Goal: Task Accomplishment & Management: Manage account settings

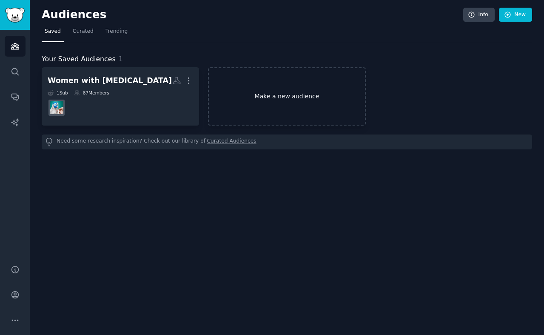
click at [279, 101] on link "Make a new audience" at bounding box center [287, 96] width 158 height 58
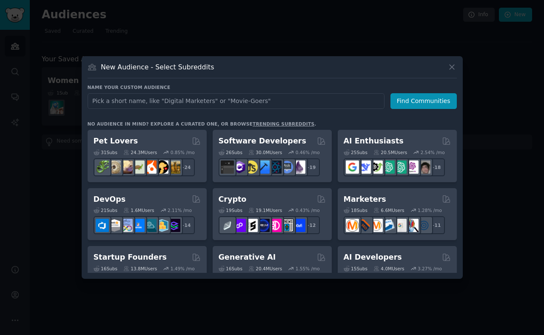
click at [453, 66] on icon at bounding box center [452, 67] width 5 height 5
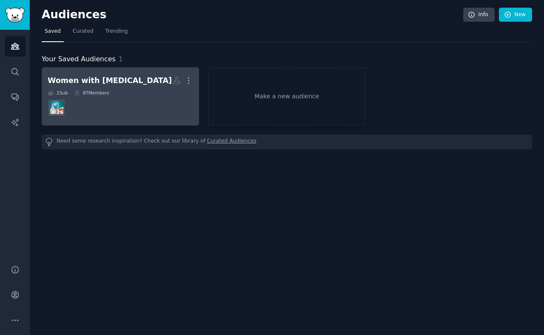
click at [155, 88] on div "Women with [MEDICAL_DATA] Custom Audience More 1 Sub 87 Members" at bounding box center [121, 96] width 146 height 46
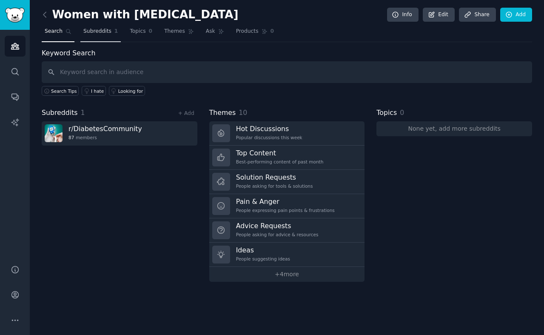
click at [104, 34] on span "Subreddits" at bounding box center [97, 32] width 28 height 8
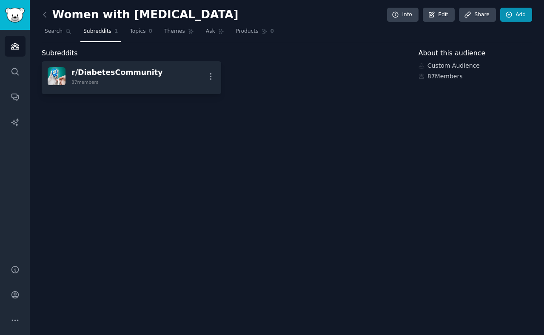
click at [520, 17] on link "Add" at bounding box center [517, 15] width 32 height 14
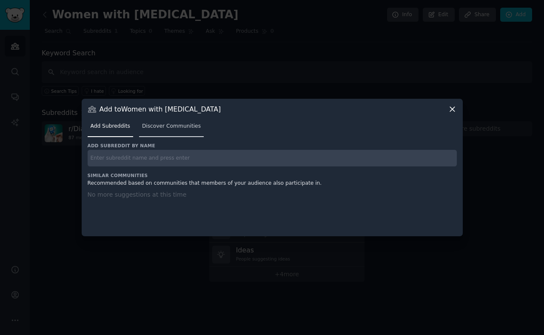
click at [191, 130] on link "Discover Communities" at bounding box center [171, 128] width 65 height 17
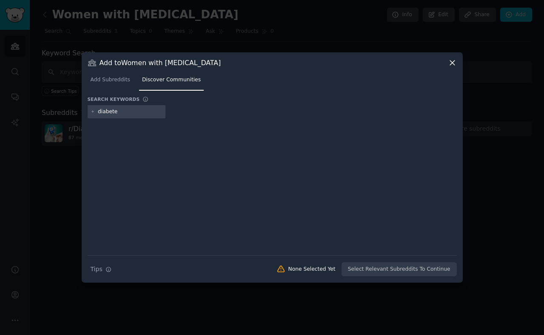
type input "[MEDICAL_DATA]"
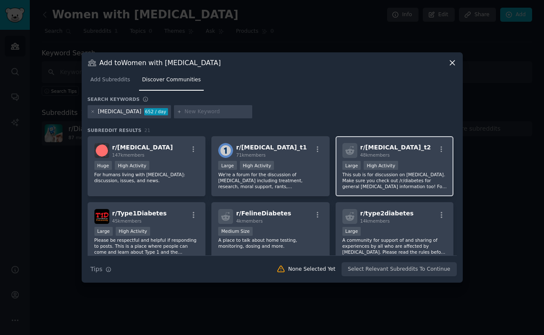
click at [377, 177] on p "This sub is for discussion on [MEDICAL_DATA]. Make sure you check out /r/diabet…" at bounding box center [395, 181] width 105 height 18
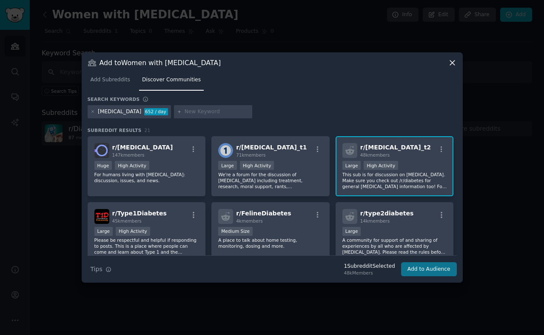
click at [428, 267] on button "Add to Audience" at bounding box center [429, 269] width 56 height 14
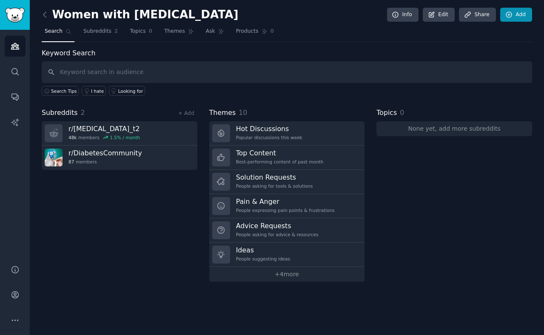
click at [517, 15] on link "Add" at bounding box center [517, 15] width 32 height 14
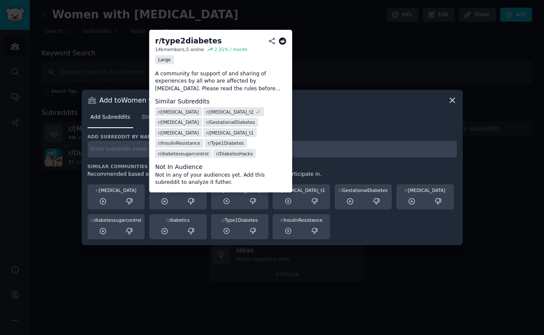
click at [176, 194] on div "r/ type2diabetes" at bounding box center [177, 197] width 57 height 26
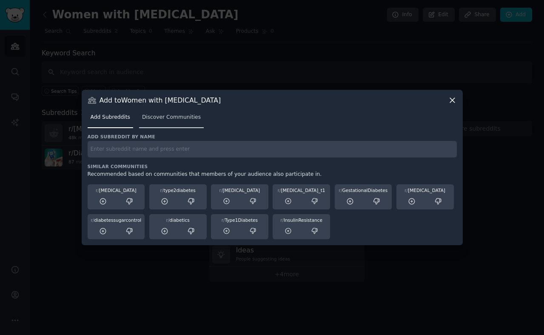
click at [193, 118] on span "Discover Communities" at bounding box center [171, 118] width 59 height 8
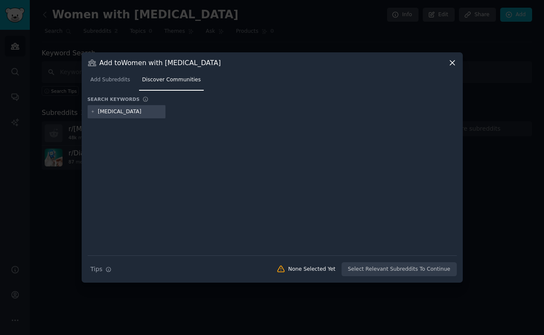
type input "[MEDICAL_DATA]"
click at [367, 270] on div "Search Tips Tips None Selected Yet Select Relevant Subreddits To Continue" at bounding box center [272, 265] width 369 height 21
click at [158, 109] on input "[MEDICAL_DATA]" at bounding box center [130, 112] width 65 height 8
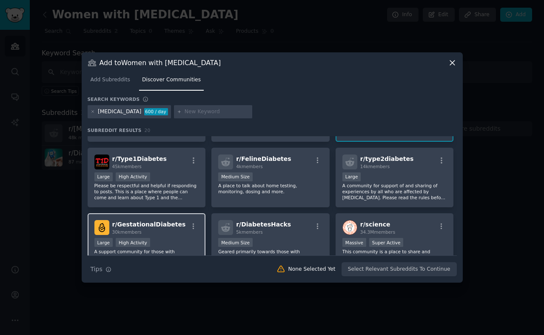
scroll to position [51, 0]
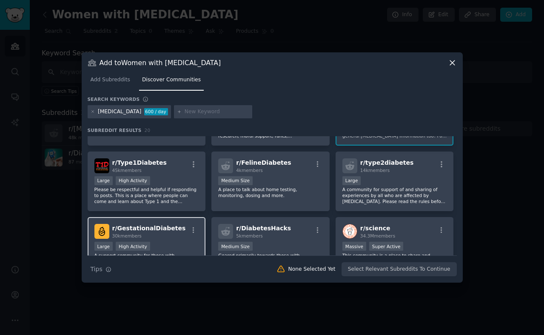
click at [180, 233] on div "r/ GestationalDiabetes 30k members" at bounding box center [147, 231] width 105 height 15
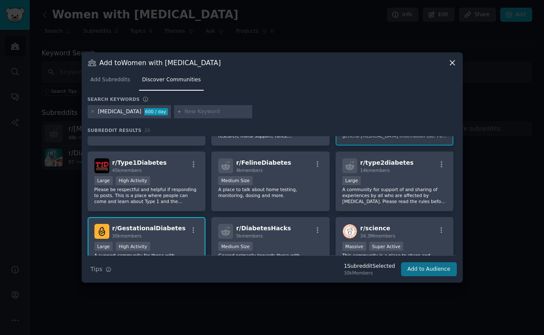
click at [424, 269] on button "Add to Audience" at bounding box center [429, 269] width 56 height 14
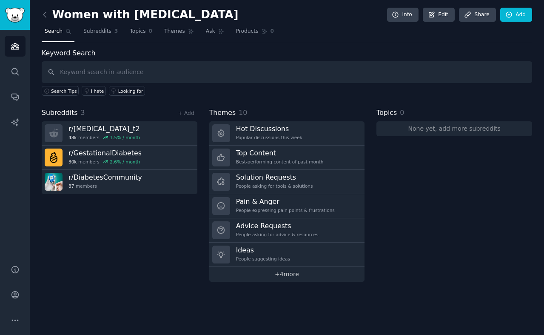
click at [303, 273] on link "+ 4 more" at bounding box center [287, 274] width 156 height 15
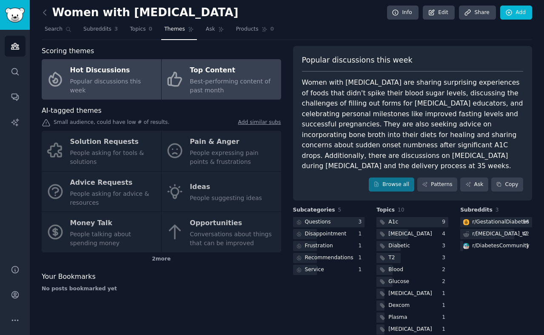
click at [250, 79] on span "Best-performing content of past month" at bounding box center [230, 86] width 81 height 16
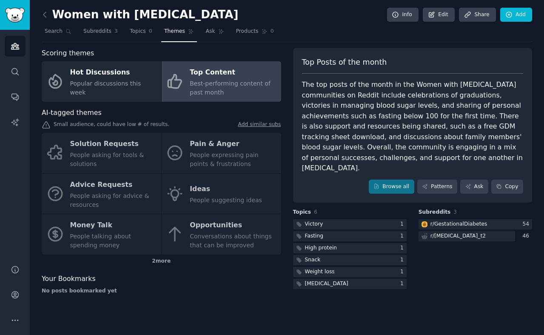
click at [216, 201] on div "Solution Requests People asking for tools & solutions Pain & Anger People expre…" at bounding box center [162, 194] width 240 height 122
click at [206, 238] on div "Solution Requests People asking for tools & solutions Pain & Anger People expre…" at bounding box center [162, 194] width 240 height 122
click at [160, 259] on div "2 more" at bounding box center [162, 262] width 240 height 14
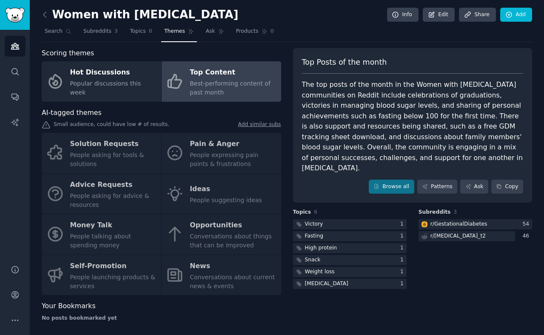
click at [194, 232] on div "Solution Requests People asking for tools & solutions Pain & Anger People expre…" at bounding box center [162, 214] width 240 height 162
click at [139, 31] on span "Topics" at bounding box center [138, 32] width 16 height 8
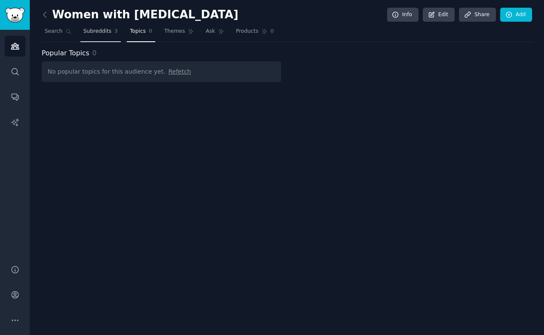
click at [103, 32] on span "Subreddits" at bounding box center [97, 32] width 28 height 8
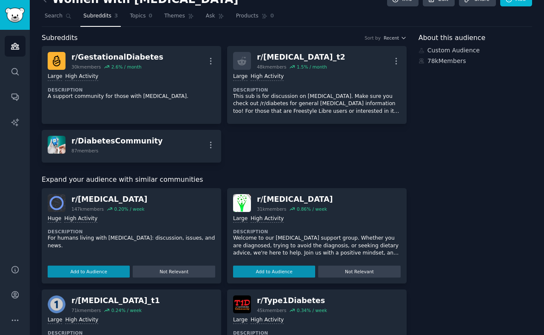
scroll to position [20, 0]
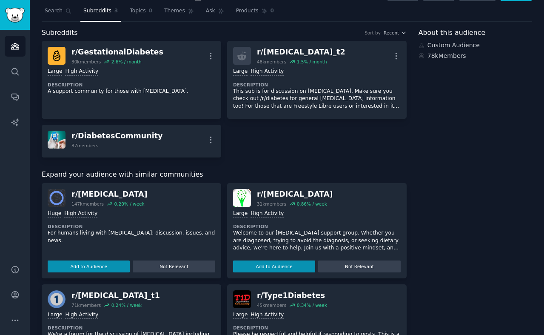
click at [316, 212] on div "Large High Activity" at bounding box center [317, 214] width 168 height 8
click at [277, 266] on button "Add to Audience" at bounding box center [274, 267] width 82 height 12
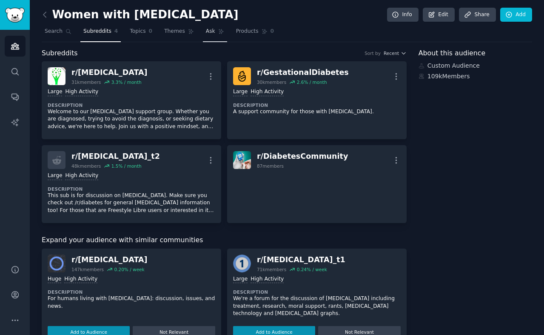
scroll to position [0, 0]
click at [178, 32] on span "Themes" at bounding box center [174, 32] width 21 height 8
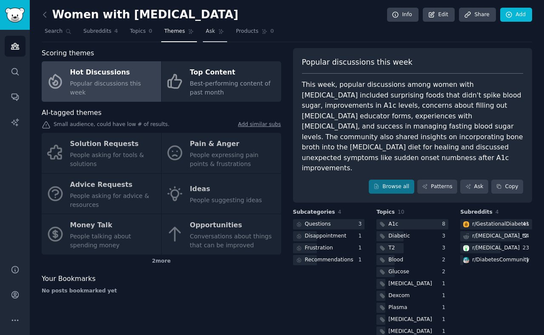
click at [206, 36] on link "Ask" at bounding box center [215, 33] width 24 height 17
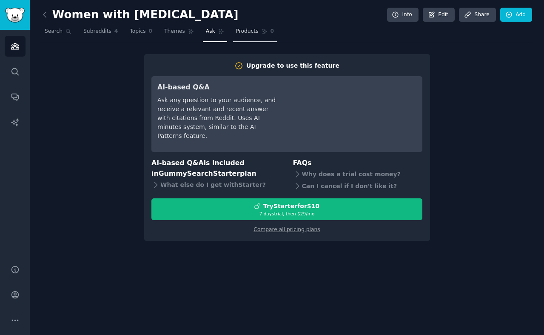
click at [239, 35] on link "Products 0" at bounding box center [255, 33] width 44 height 17
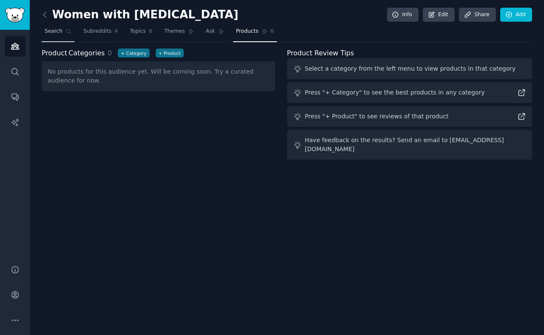
click at [56, 32] on span "Search" at bounding box center [54, 32] width 18 height 8
